Goal: Task Accomplishment & Management: Use online tool/utility

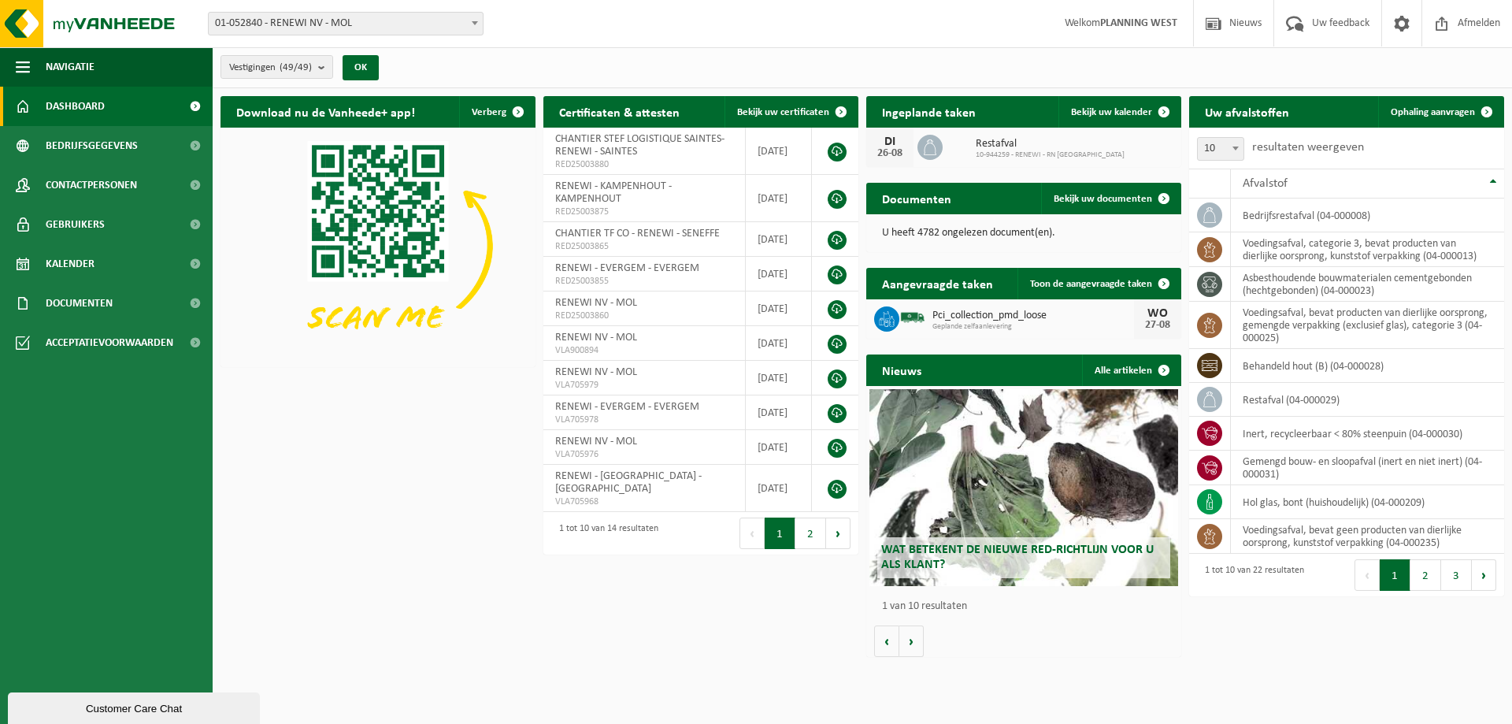
drag, startPoint x: 528, startPoint y: 23, endPoint x: 471, endPoint y: 66, distance: 71.3
click at [471, 66] on div "Vestigingen (49/49) Alles selecteren Alles deselecteren Actieve selecteren RENE…" at bounding box center [862, 67] width 1299 height 41
click at [250, 350] on img at bounding box center [377, 246] width 315 height 236
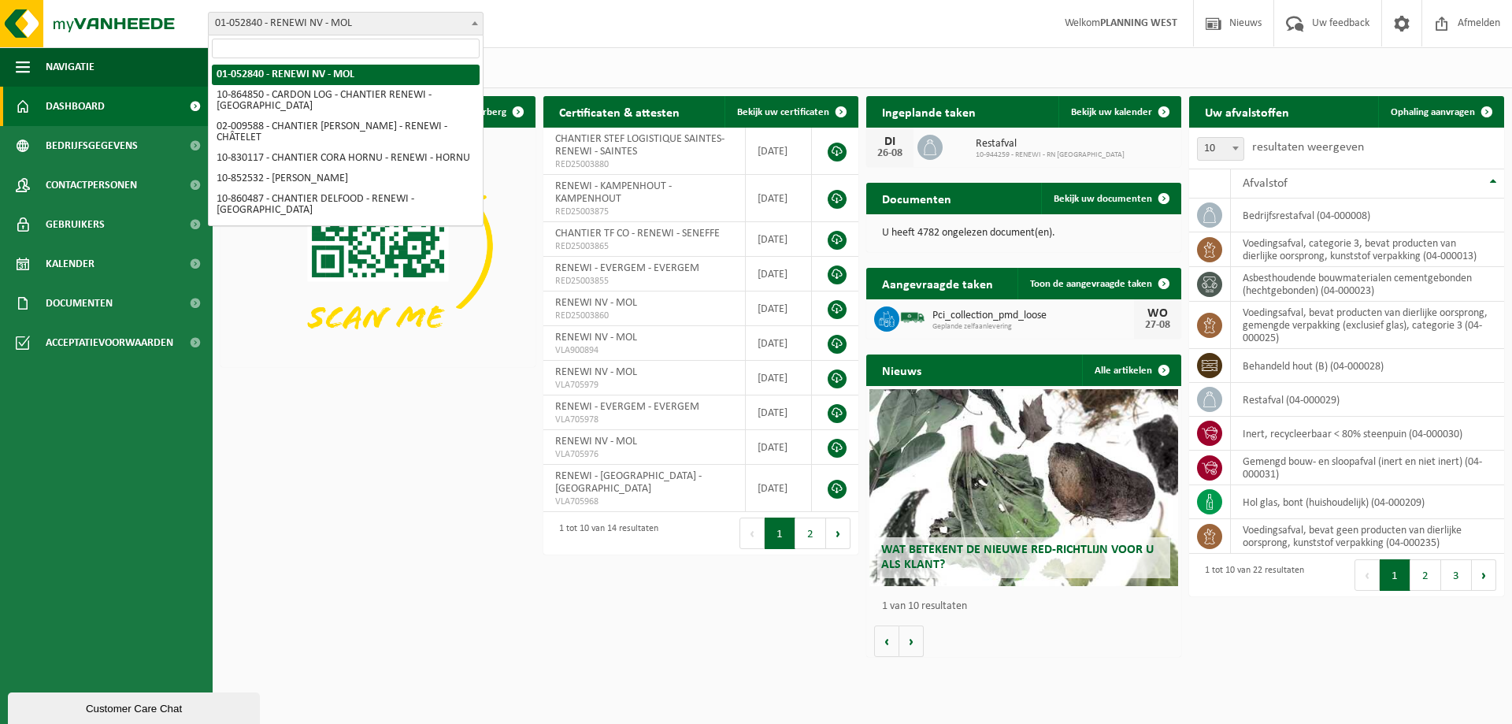
click at [305, 19] on span "01-052840 - RENEWI NV - MOL" at bounding box center [346, 24] width 274 height 22
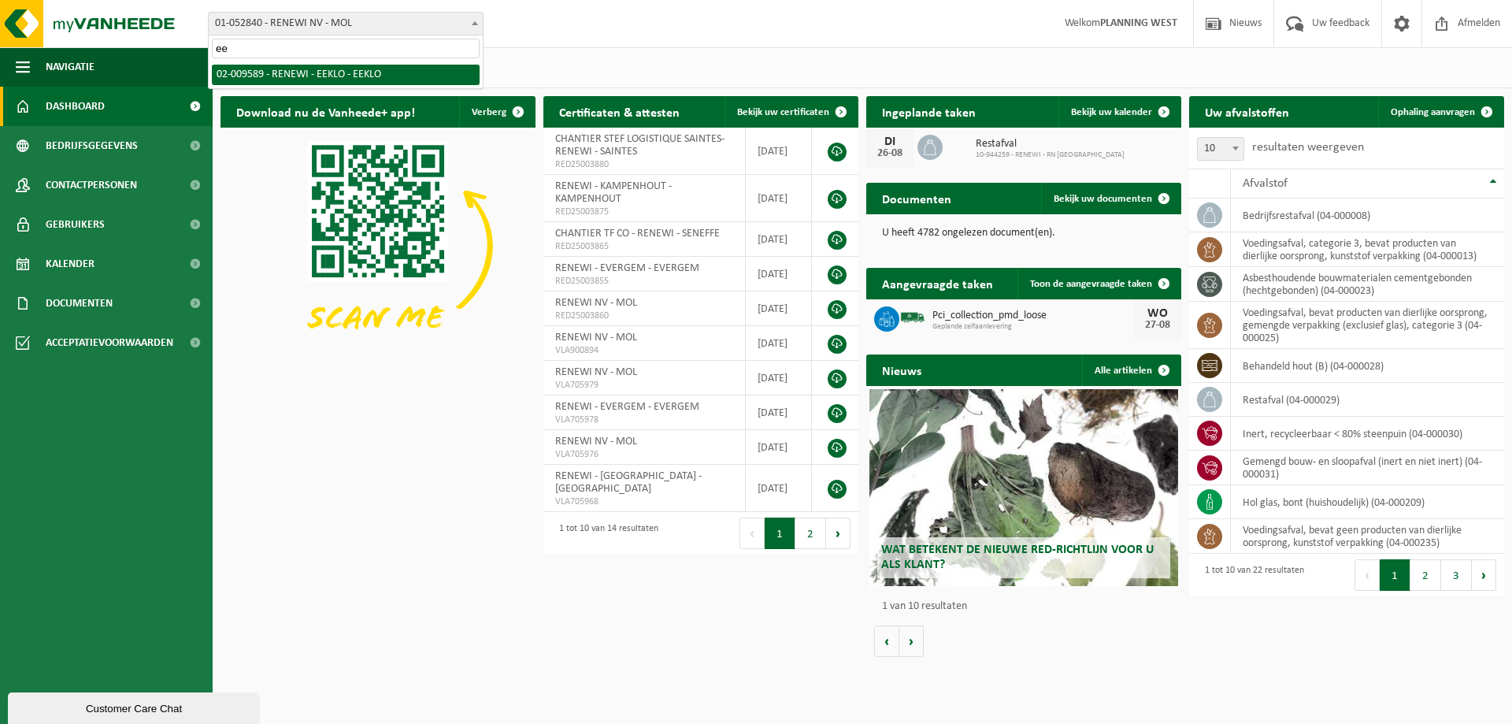
type input "ee"
select select "1811"
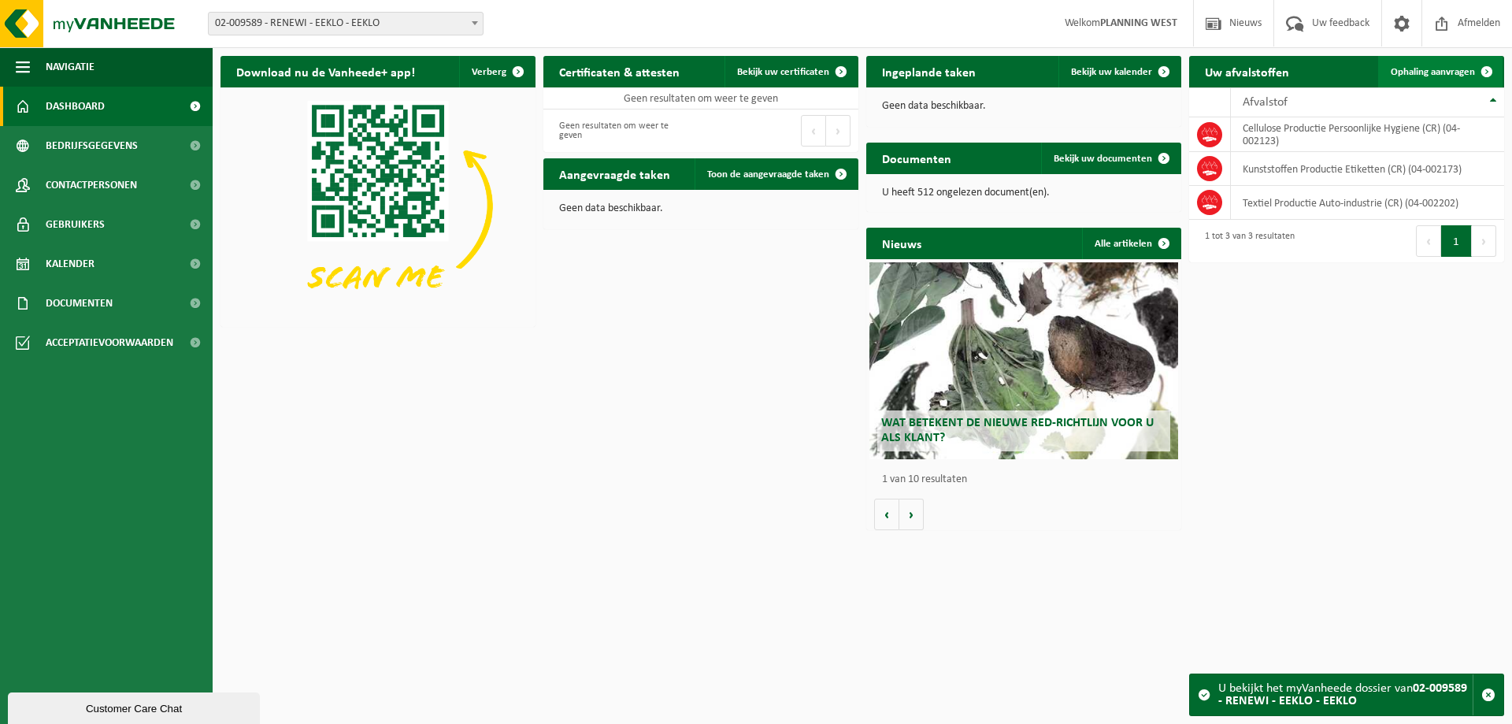
click at [1443, 74] on span "Ophaling aanvragen" at bounding box center [1432, 72] width 84 height 10
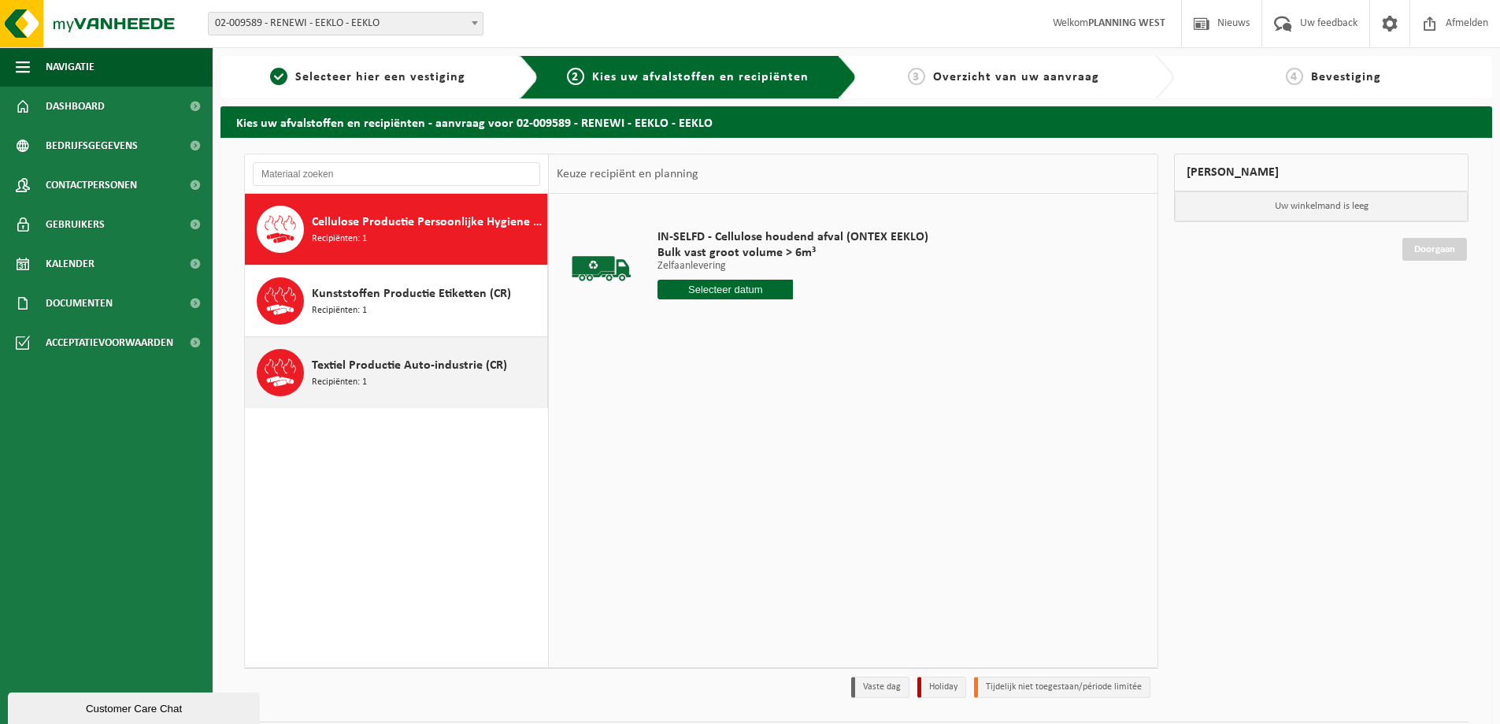
click at [424, 368] on span "Textiel Productie Auto-industrie (CR)" at bounding box center [409, 365] width 195 height 19
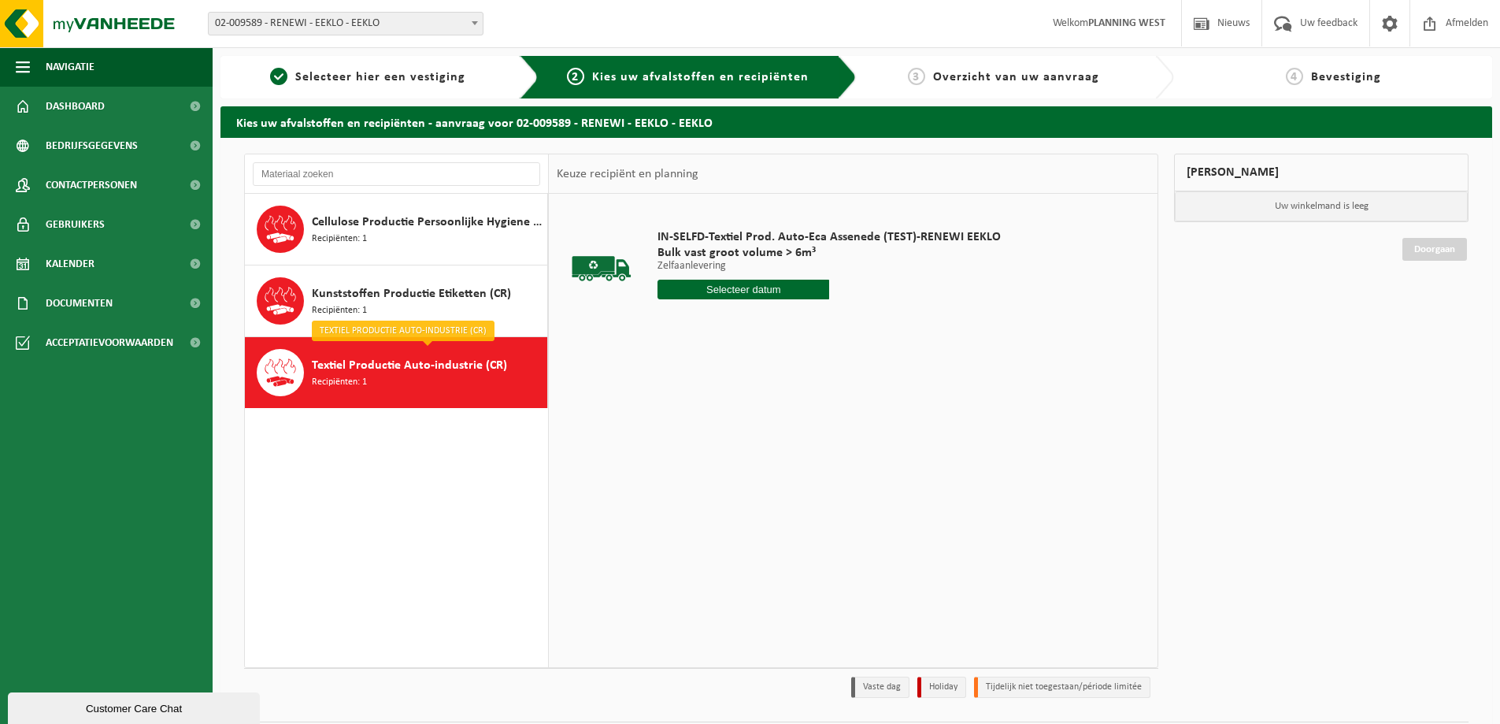
click at [792, 291] on input "text" at bounding box center [743, 290] width 172 height 20
click at [757, 479] on div "28" at bounding box center [756, 479] width 28 height 25
type input "Van 2025-08-28"
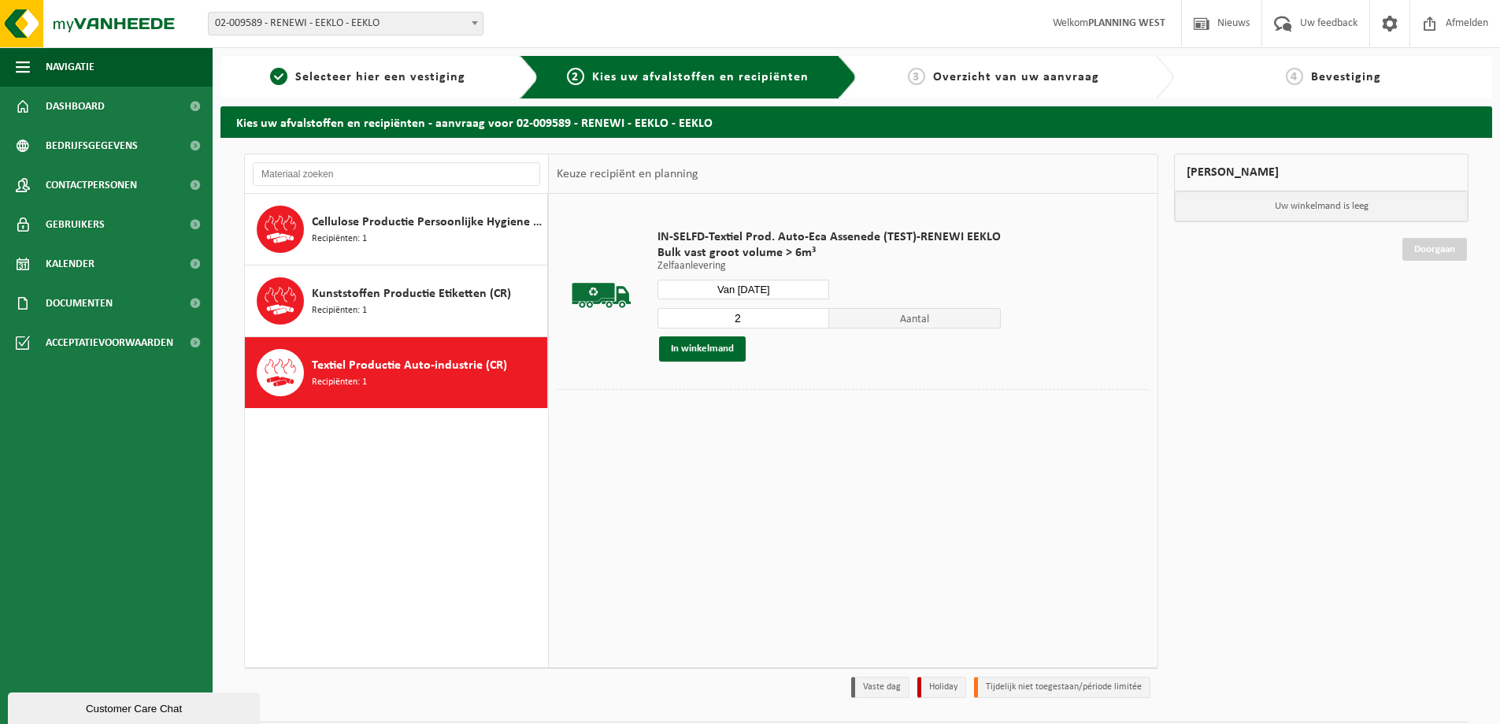
type input "2"
click at [816, 316] on input "2" at bounding box center [743, 318] width 172 height 20
click at [716, 346] on button "In winkelmand" at bounding box center [702, 348] width 87 height 25
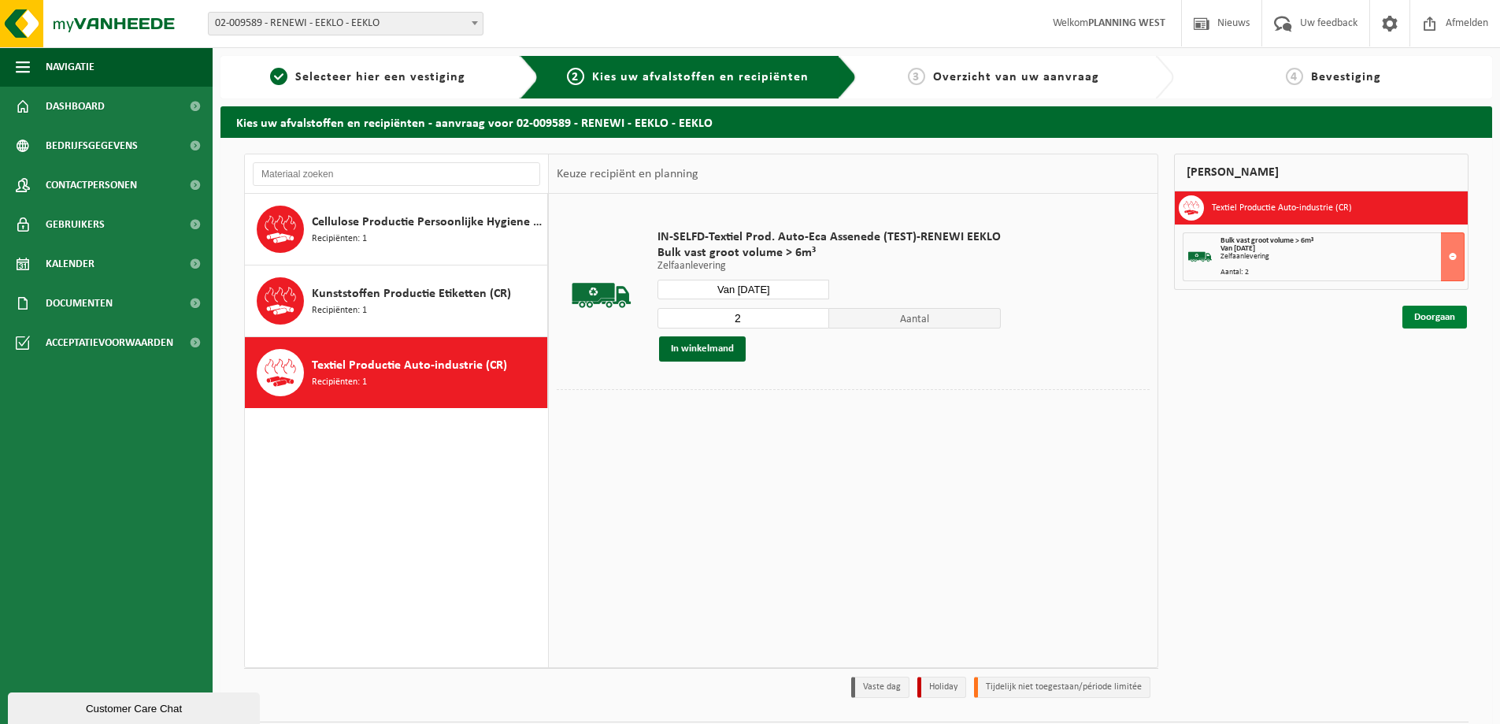
click at [1431, 314] on link "Doorgaan" at bounding box center [1434, 316] width 65 height 23
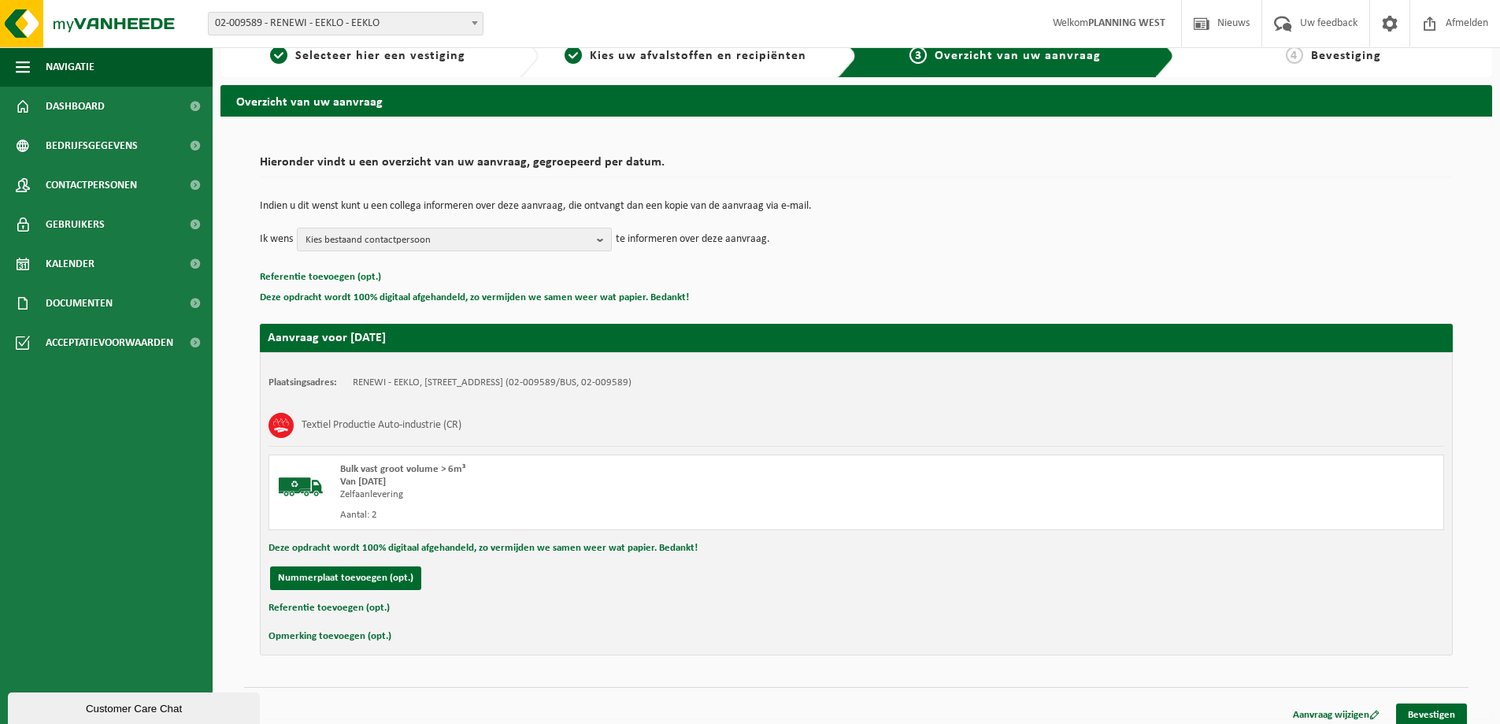
scroll to position [32, 0]
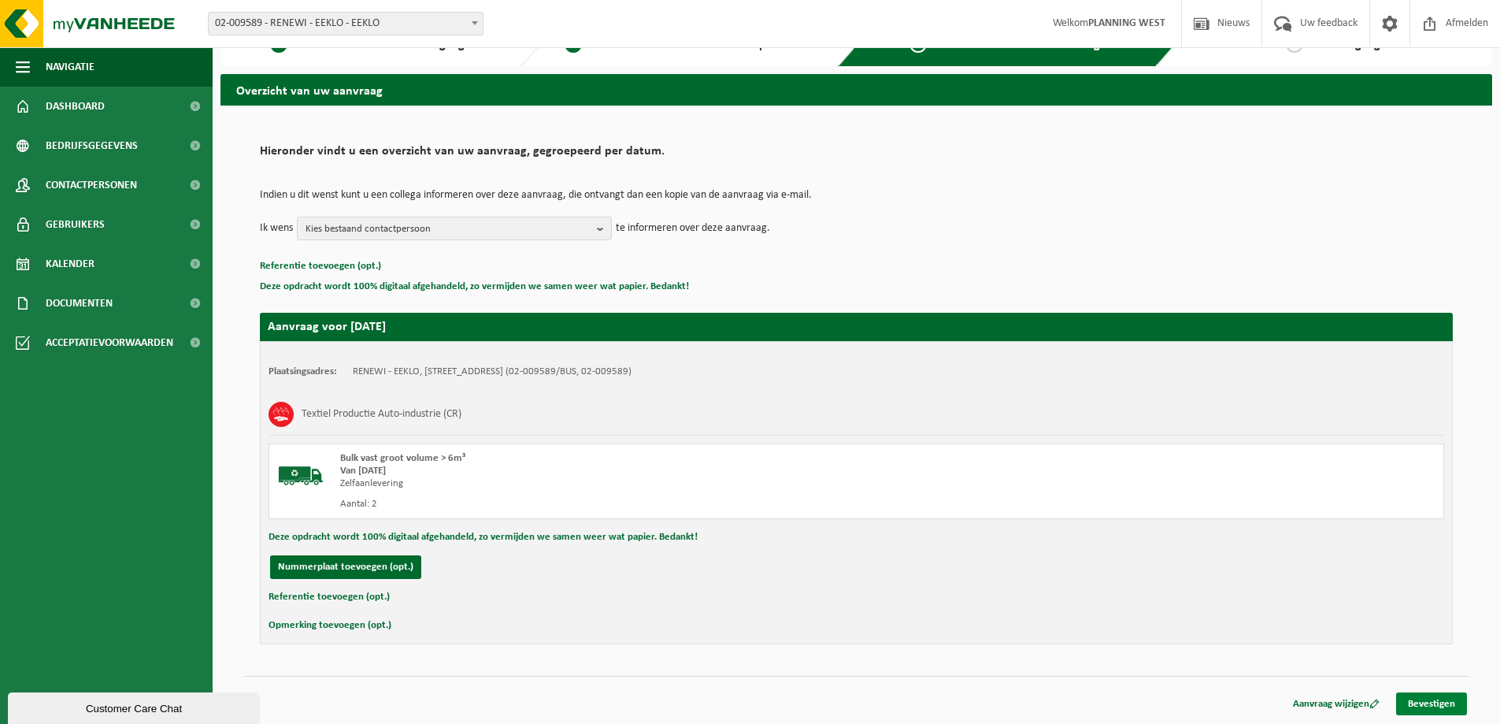
click at [1444, 705] on link "Bevestigen" at bounding box center [1431, 703] width 71 height 23
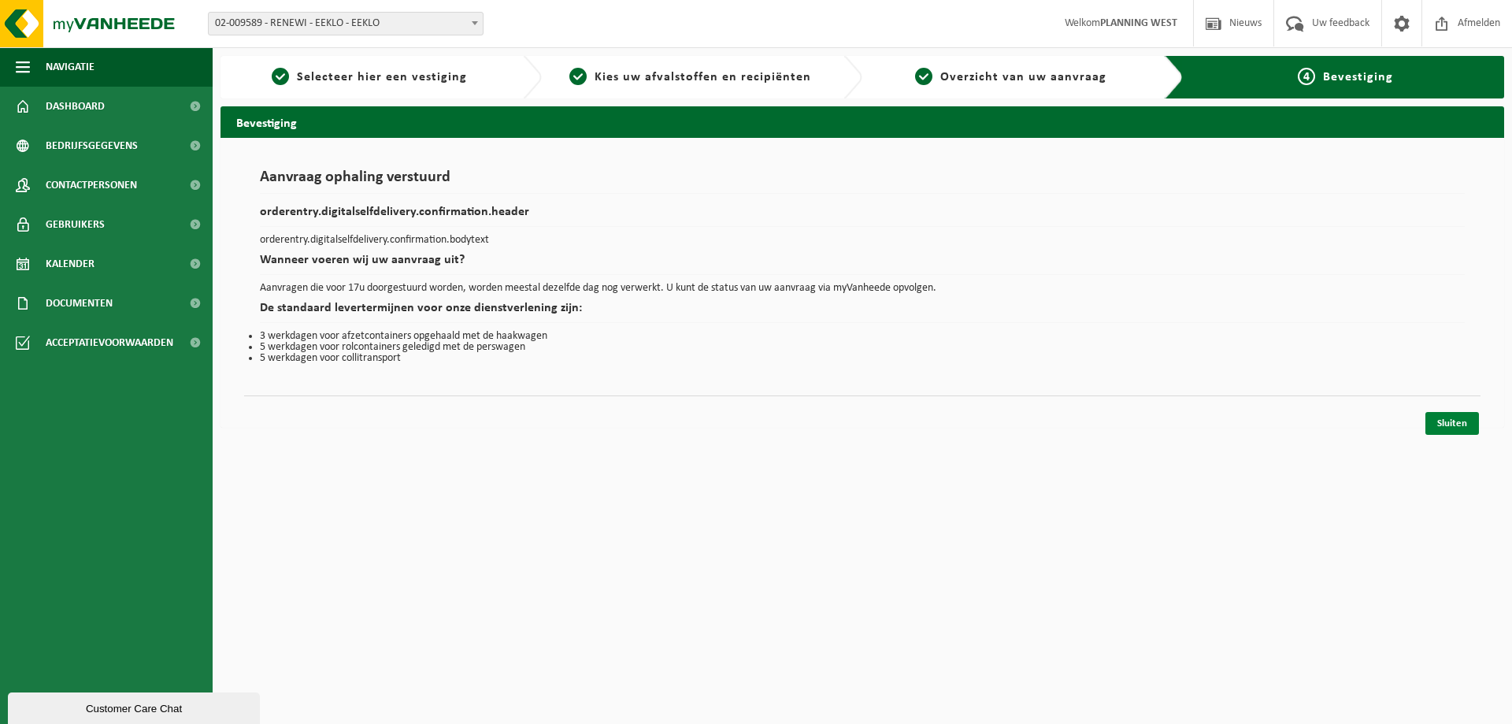
click at [1460, 428] on link "Sluiten" at bounding box center [1452, 423] width 54 height 23
